Goal: Task Accomplishment & Management: Manage account settings

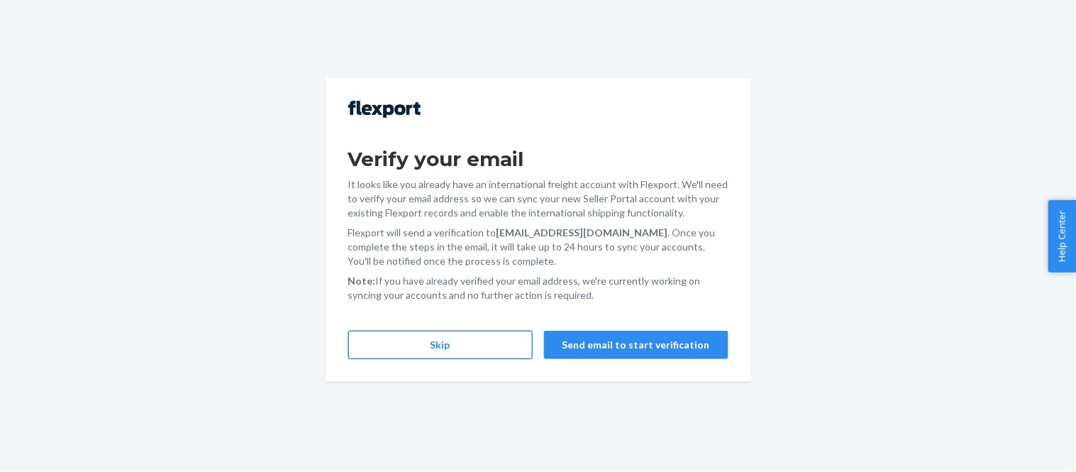
click at [441, 350] on button "Skip" at bounding box center [440, 344] width 184 height 28
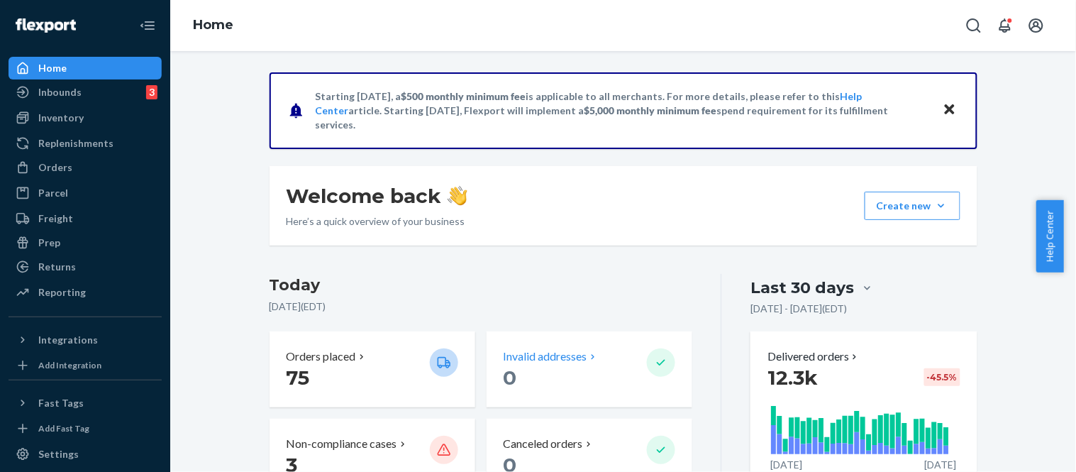
click at [594, 372] on p "0" at bounding box center [570, 378] width 132 height 26
